Goal: Find specific page/section: Find specific page/section

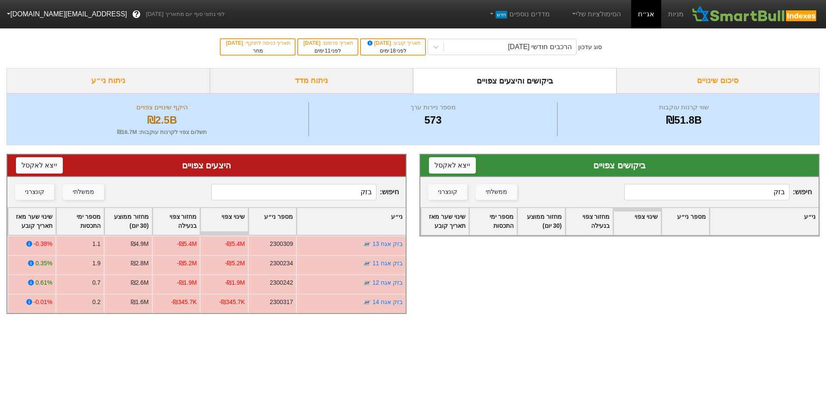
click at [511, 43] on div "הרכבים חודשי [DATE]" at bounding box center [540, 47] width 64 height 10
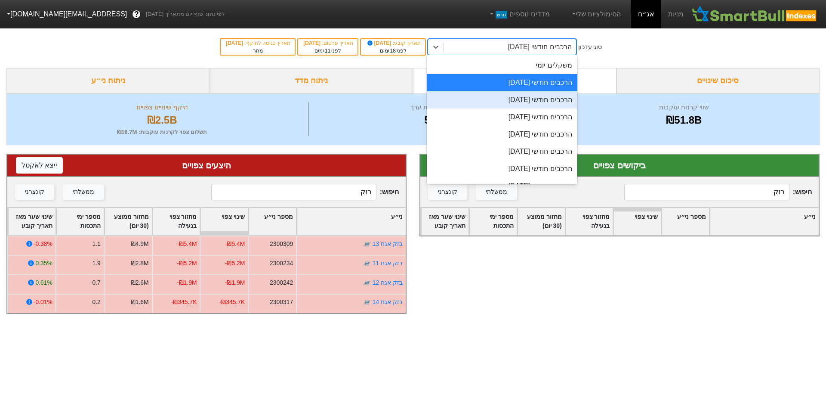
click at [526, 104] on div "הרכבים חודשי [DATE]" at bounding box center [502, 99] width 151 height 17
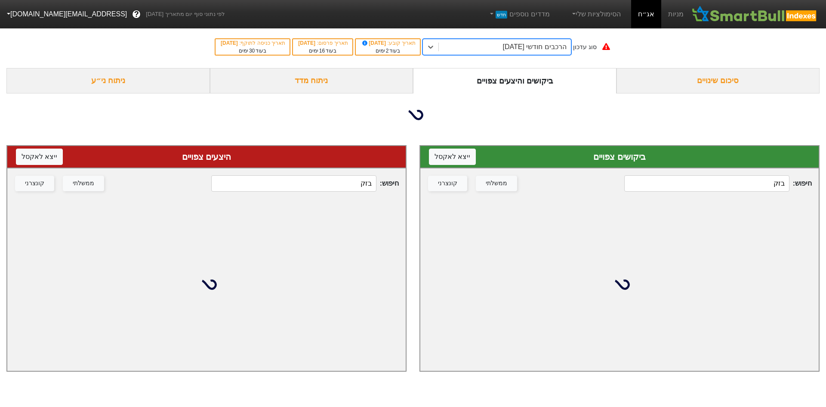
click at [709, 185] on input "בזק" at bounding box center [706, 183] width 165 height 16
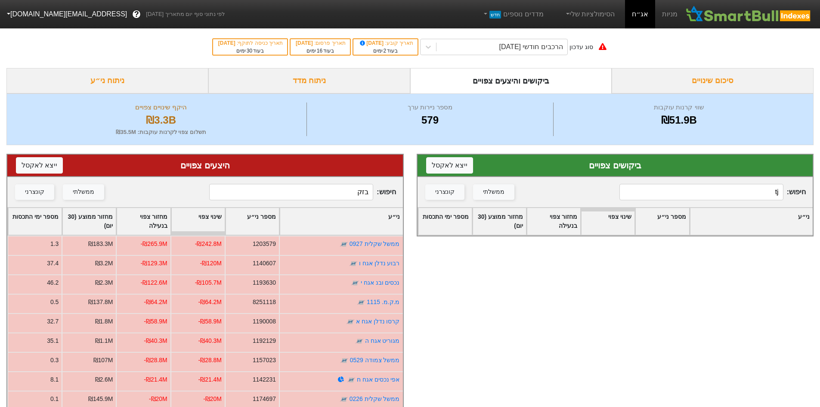
type input "t"
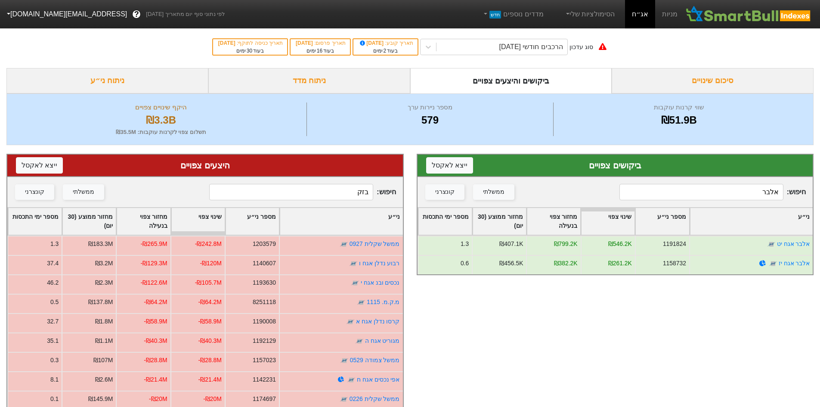
type input "אלבר"
click at [357, 189] on input "בזק" at bounding box center [291, 192] width 164 height 16
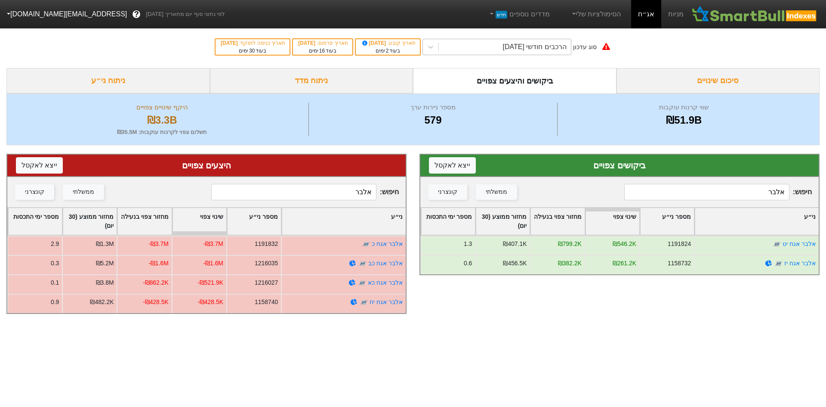
type input "אלבר"
click at [539, 46] on div "הרכבים חודשי [DATE]" at bounding box center [535, 47] width 64 height 10
click at [767, 199] on input "אלבר" at bounding box center [706, 192] width 165 height 16
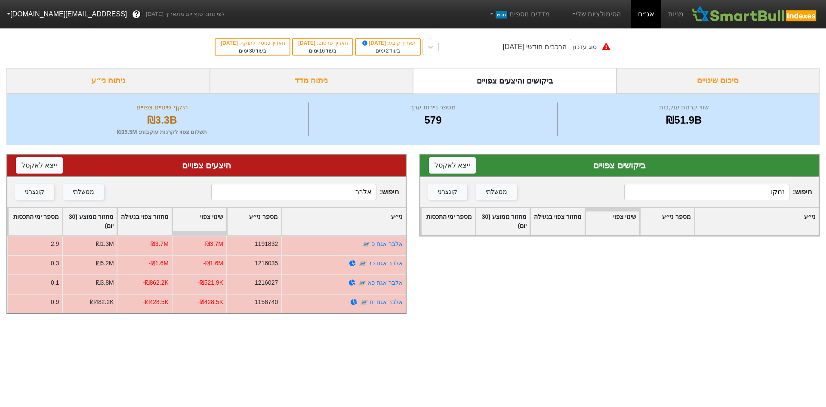
type input "נמקו"
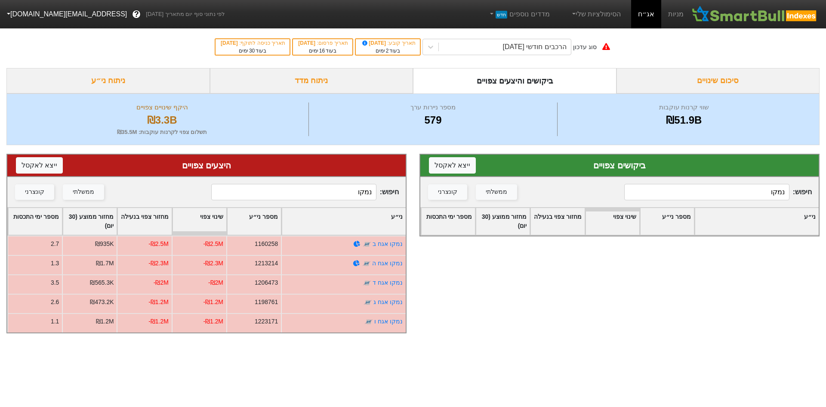
drag, startPoint x: 359, startPoint y: 195, endPoint x: 459, endPoint y: 203, distance: 100.1
click at [424, 203] on div "ביקושים צפויים ייצא ל אקסל חיפוש : נמקו ממשלתי קונצרני ני״ע מספר ני״ע שינוי צפו…" at bounding box center [413, 243] width 826 height 197
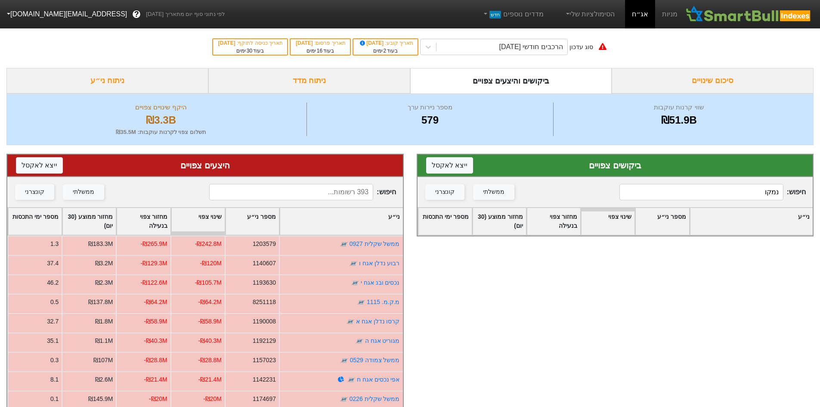
drag, startPoint x: 752, startPoint y: 194, endPoint x: 815, endPoint y: 193, distance: 62.4
click at [811, 193] on div "חיפוש : נמקו ממשלתי קונצרני" at bounding box center [614, 192] width 395 height 30
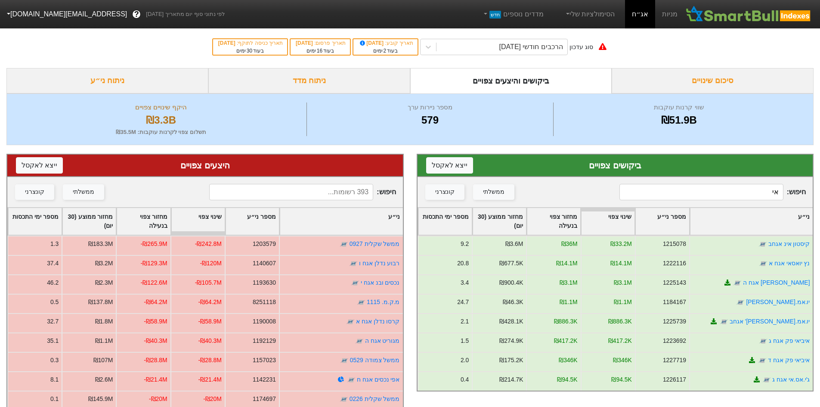
type input "א"
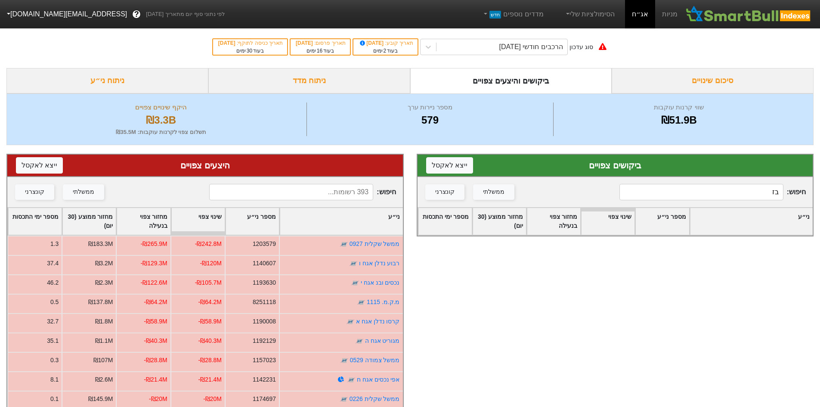
type input "ב"
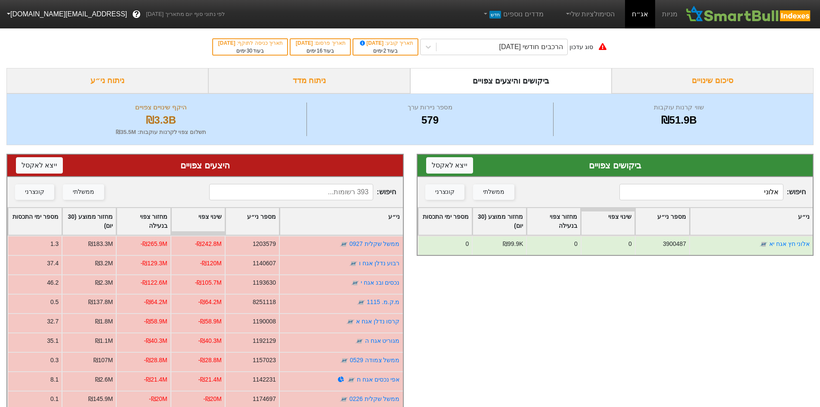
type input "אלוני"
click at [329, 199] on input at bounding box center [291, 192] width 164 height 16
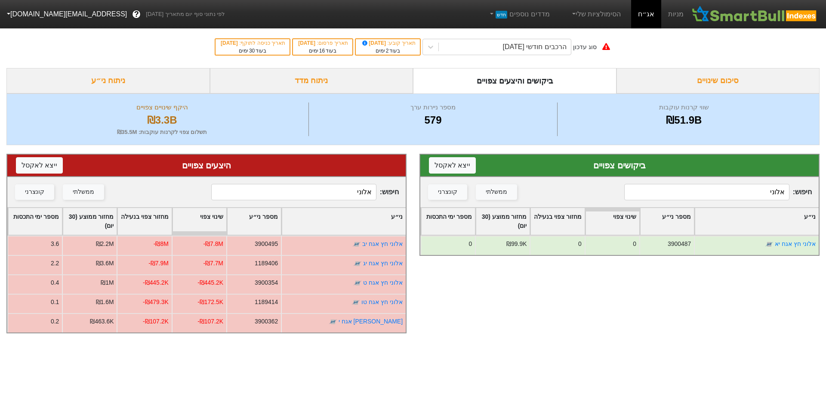
type input "אלוני"
click at [698, 192] on input "אלוני" at bounding box center [706, 192] width 165 height 16
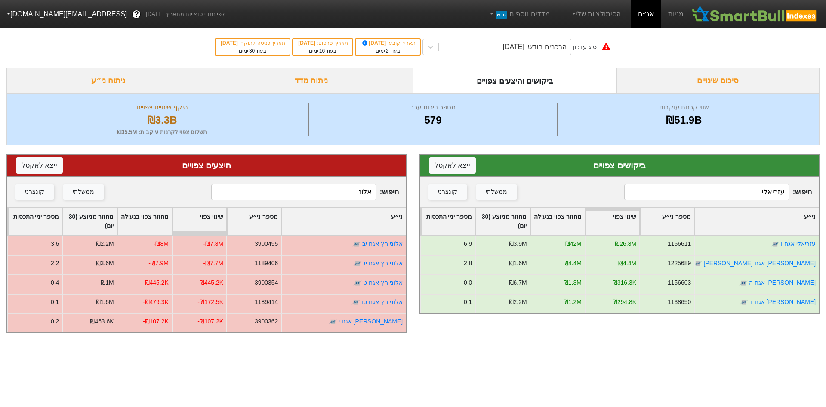
type input "עזריאלי"
drag, startPoint x: 321, startPoint y: 195, endPoint x: 402, endPoint y: 195, distance: 81.3
click at [402, 195] on div "חיפוש : אלוני ממשלתי קונצרני" at bounding box center [206, 192] width 398 height 30
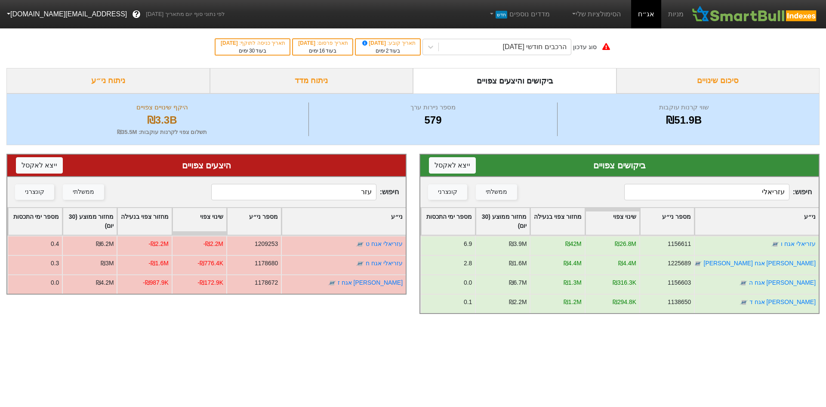
click at [322, 191] on input "עזר" at bounding box center [293, 192] width 165 height 16
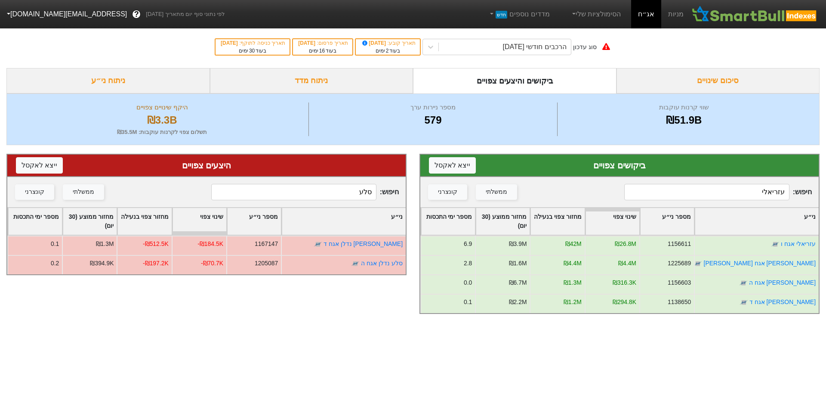
click at [340, 188] on input "סלע" at bounding box center [293, 192] width 165 height 16
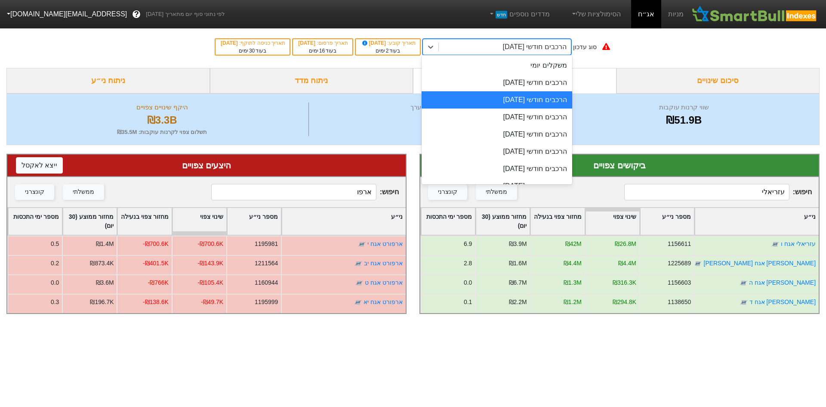
click at [566, 51] on div "הרכבים חודשי [DATE]" at bounding box center [535, 47] width 64 height 10
click at [554, 84] on div "הרכבים חודשי [DATE]" at bounding box center [497, 82] width 151 height 17
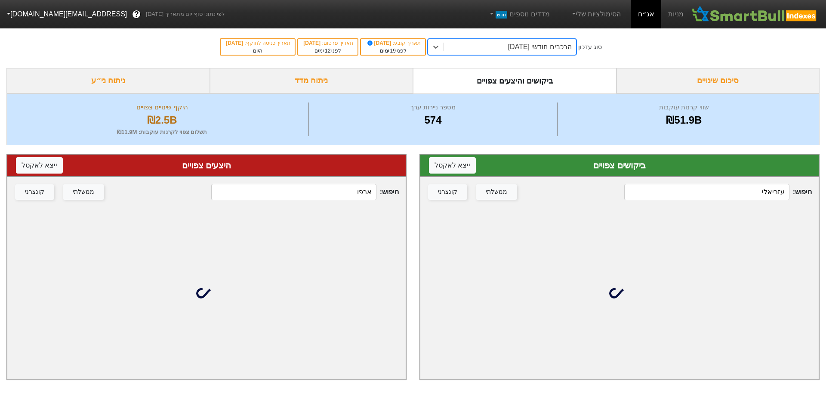
click at [754, 188] on input "עזריאלי" at bounding box center [706, 192] width 165 height 16
click at [755, 186] on input "עזריאלי" at bounding box center [706, 192] width 165 height 16
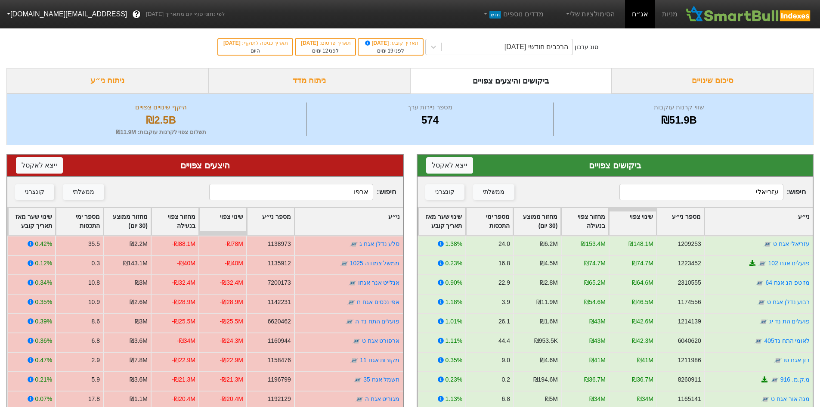
click at [336, 189] on input "ארפו" at bounding box center [291, 192] width 164 height 16
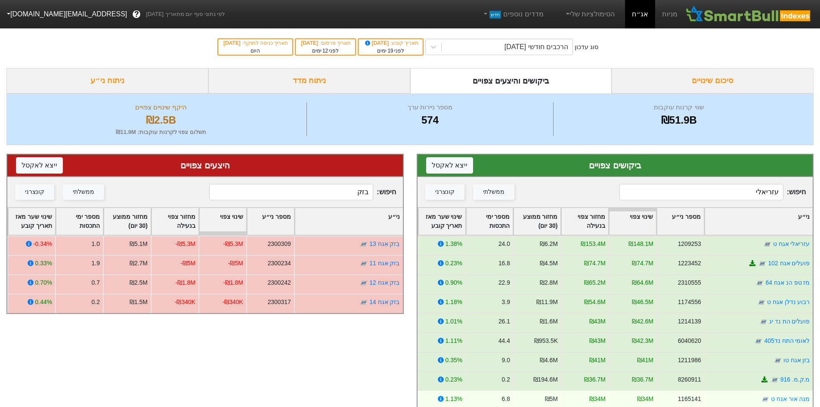
type input "בזק"
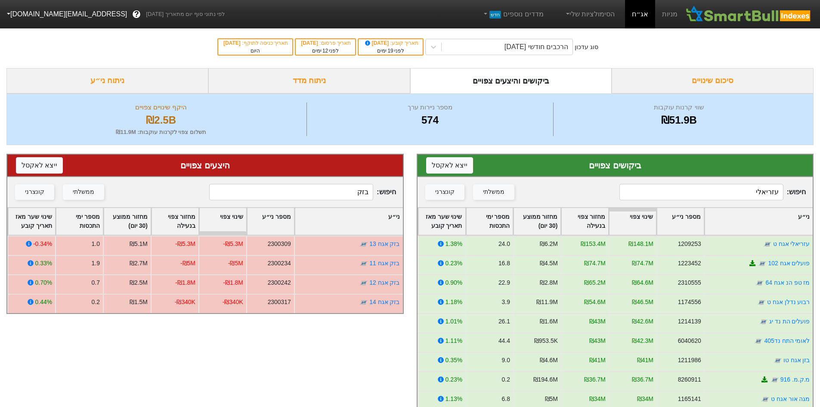
click at [311, 197] on input "בזק" at bounding box center [291, 192] width 164 height 16
click at [667, 195] on input "עזריאלי" at bounding box center [701, 192] width 164 height 16
click at [544, 44] on div "הרכבים חודשי [DATE]" at bounding box center [536, 47] width 64 height 10
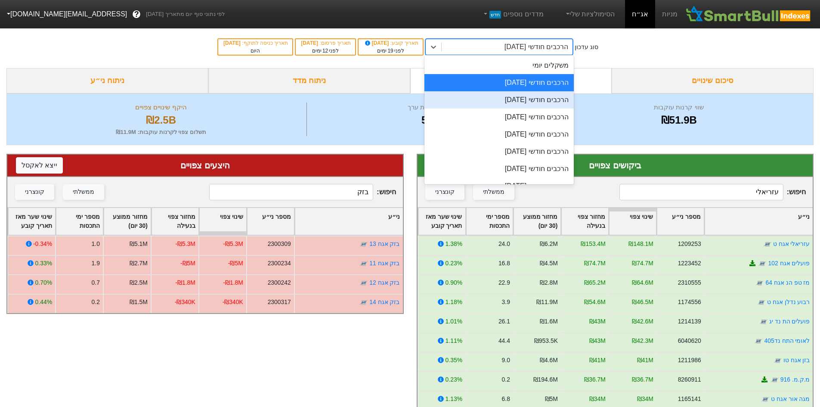
click at [526, 101] on div "הרכבים חודשי [DATE]" at bounding box center [498, 99] width 149 height 17
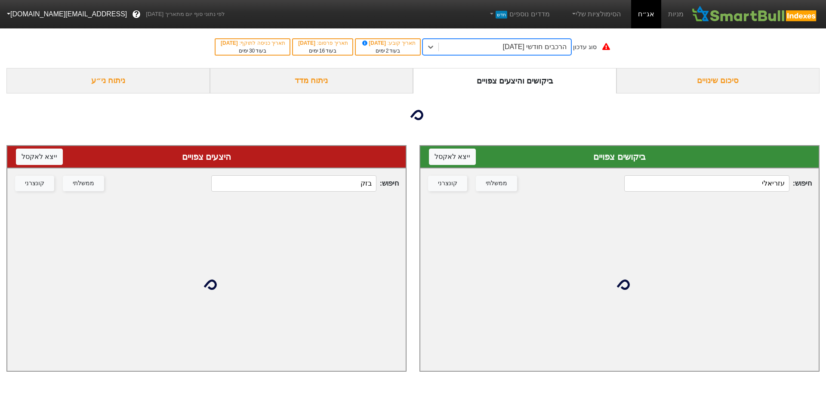
click at [763, 188] on input "עזריאלי" at bounding box center [706, 183] width 165 height 16
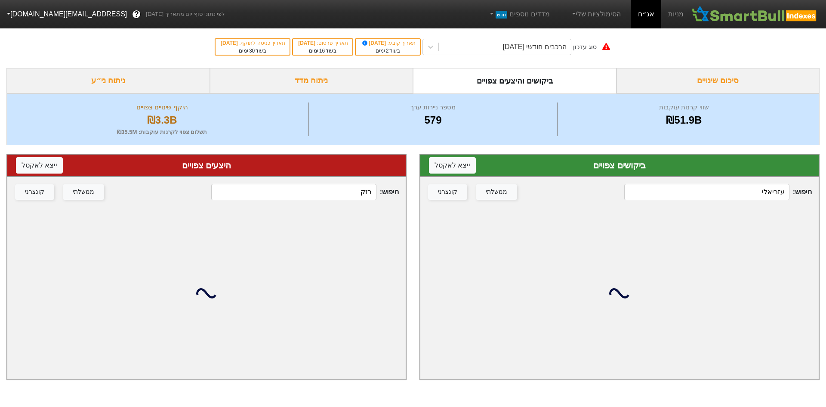
click at [763, 188] on input "עזריאלי" at bounding box center [706, 192] width 165 height 16
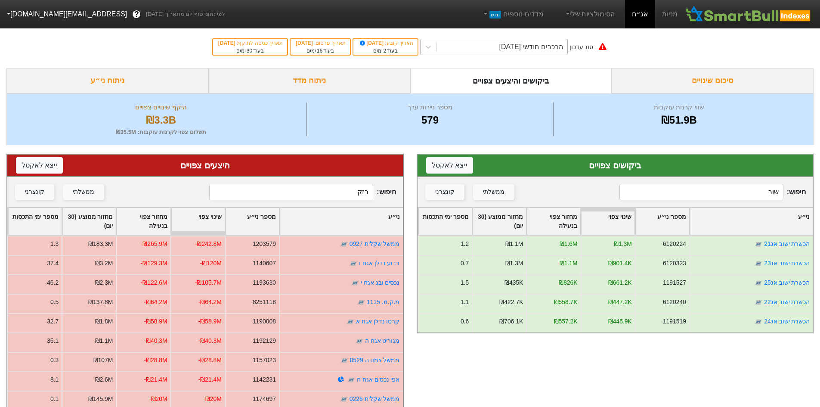
click at [562, 50] on div "הרכבים חודשי [DATE]" at bounding box center [531, 47] width 64 height 10
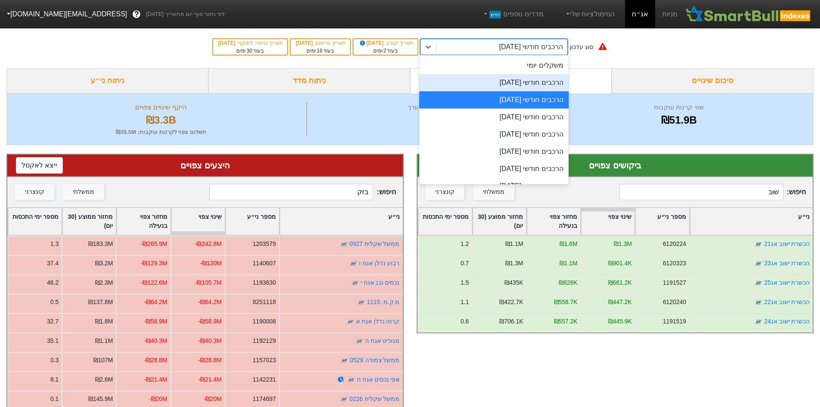
click at [543, 76] on div "הרכבים חודשי [DATE]" at bounding box center [493, 82] width 149 height 17
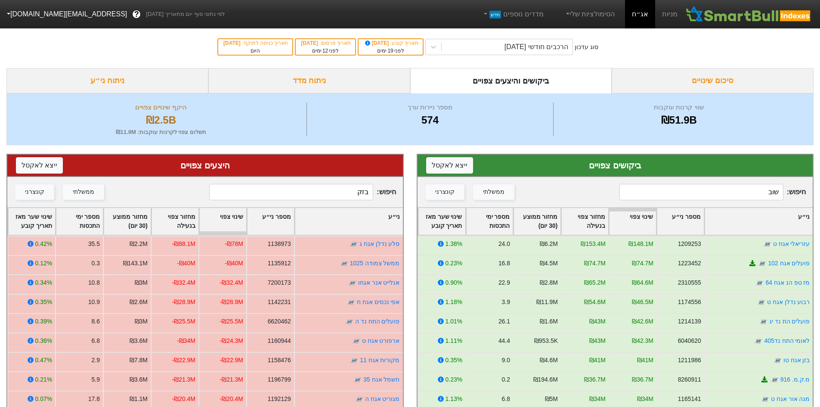
click at [754, 188] on input "שוב" at bounding box center [701, 192] width 164 height 16
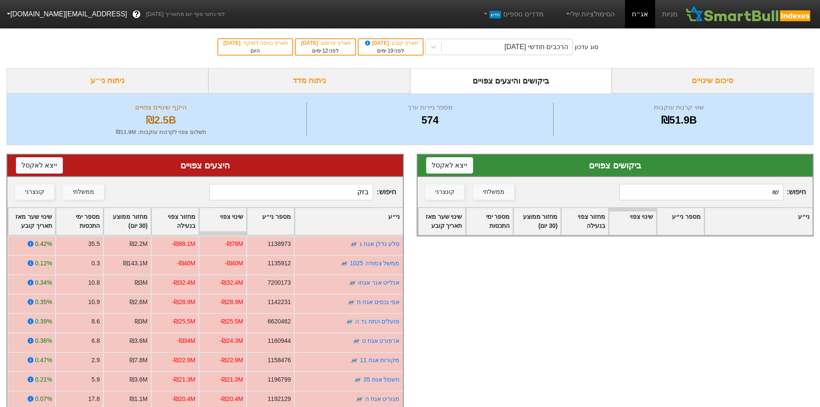
type input "ש"
